Goal: Find specific page/section: Find specific page/section

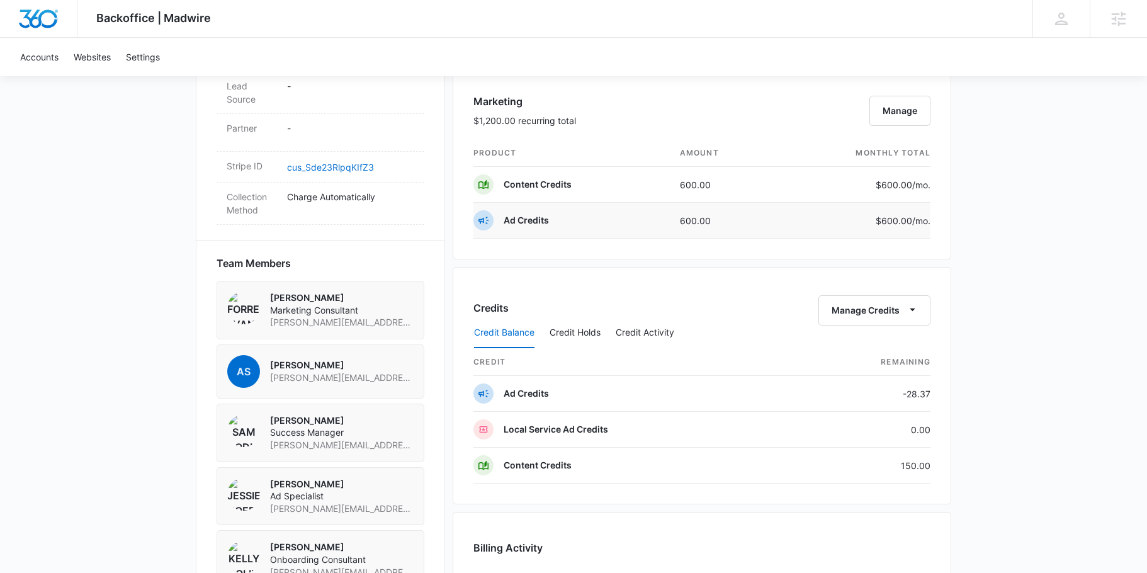
scroll to position [588, 0]
